Goal: Transaction & Acquisition: Purchase product/service

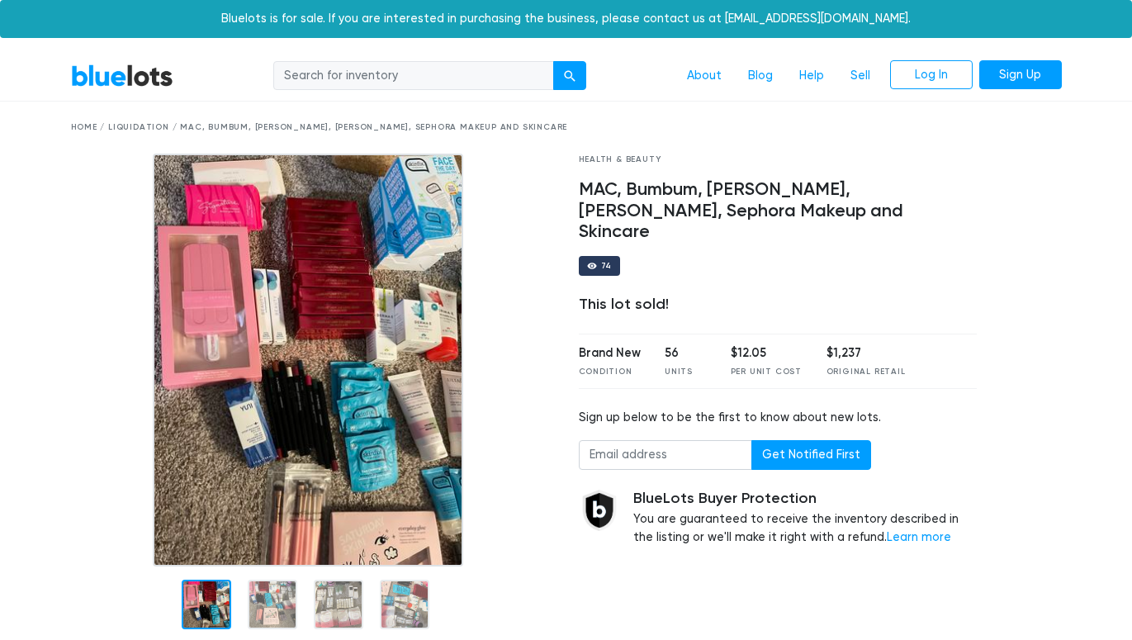
click at [128, 81] on link "BlueLots" at bounding box center [122, 76] width 102 height 24
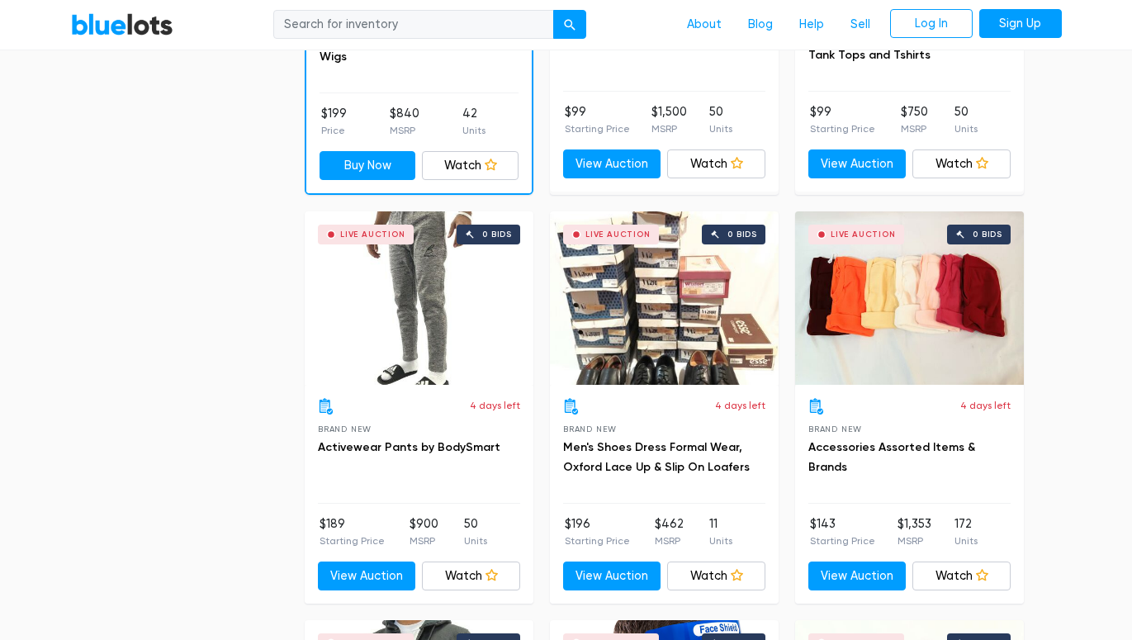
scroll to position [1991, 0]
